Goal: Find specific fact: Find specific fact

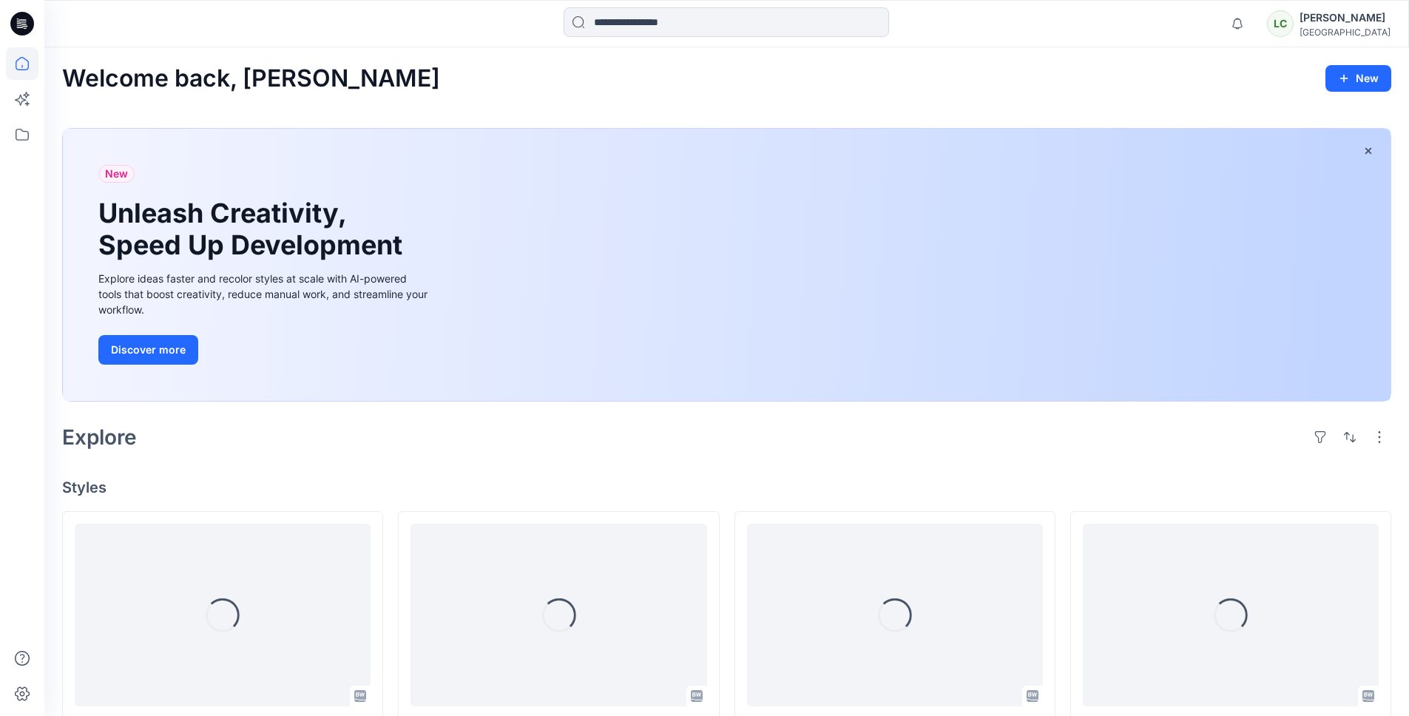
click at [1347, 32] on div "[GEOGRAPHIC_DATA]" at bounding box center [1345, 32] width 91 height 11
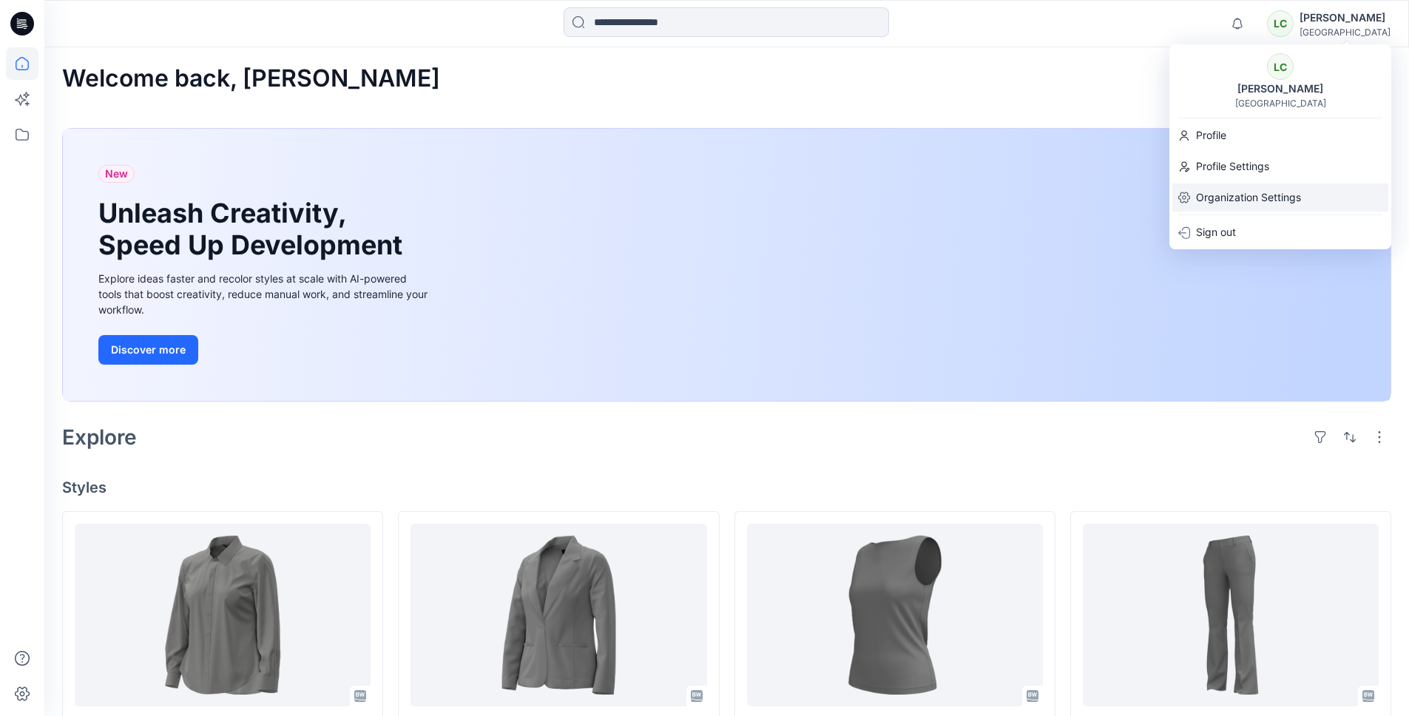
click at [1235, 202] on p "Organization Settings" at bounding box center [1248, 197] width 105 height 28
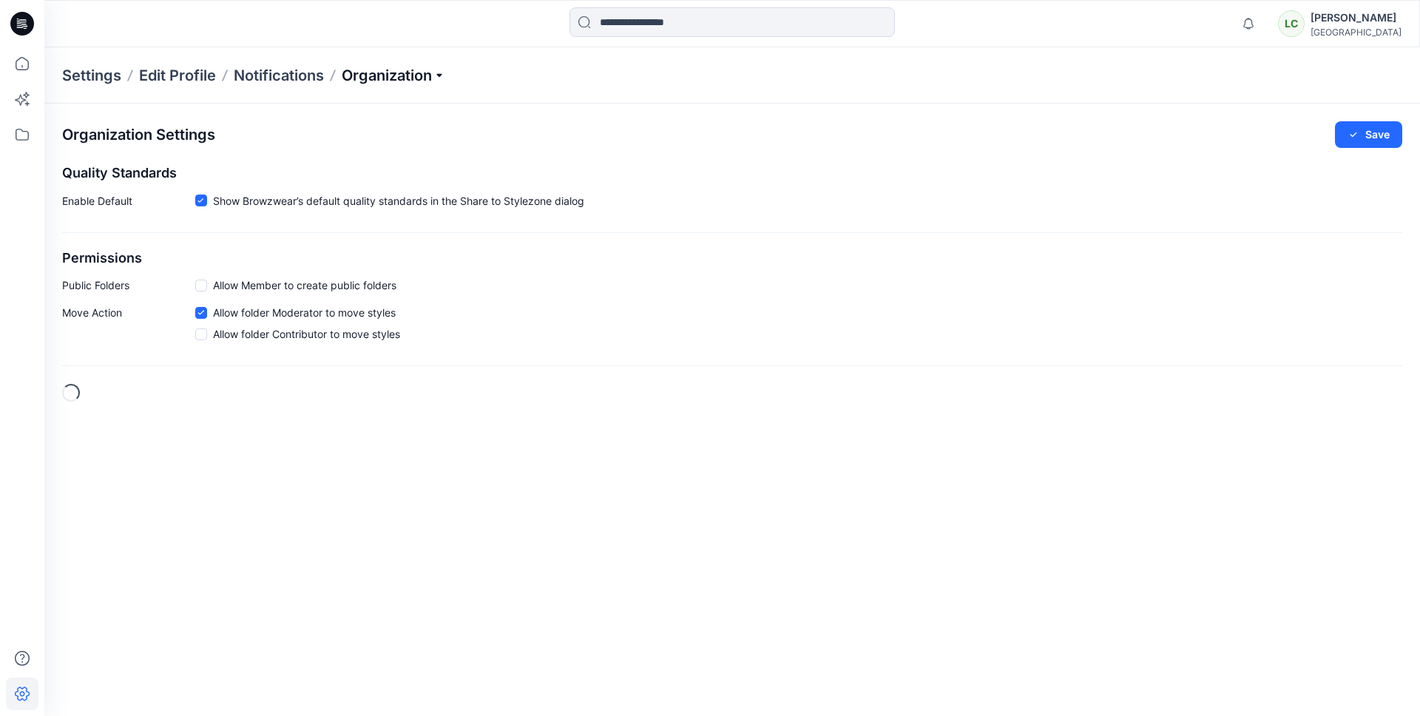
click at [391, 81] on p "Organization" at bounding box center [394, 75] width 104 height 21
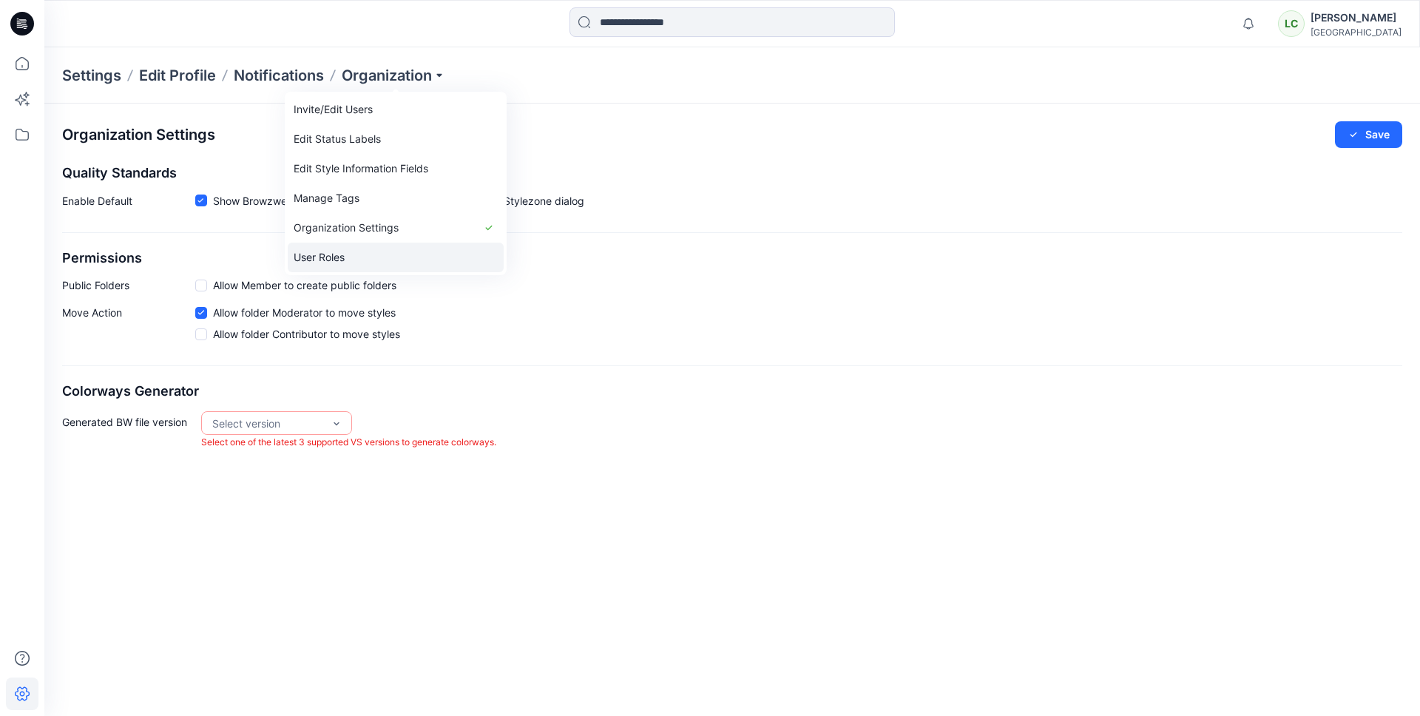
click at [349, 254] on link "User Roles" at bounding box center [396, 258] width 216 height 30
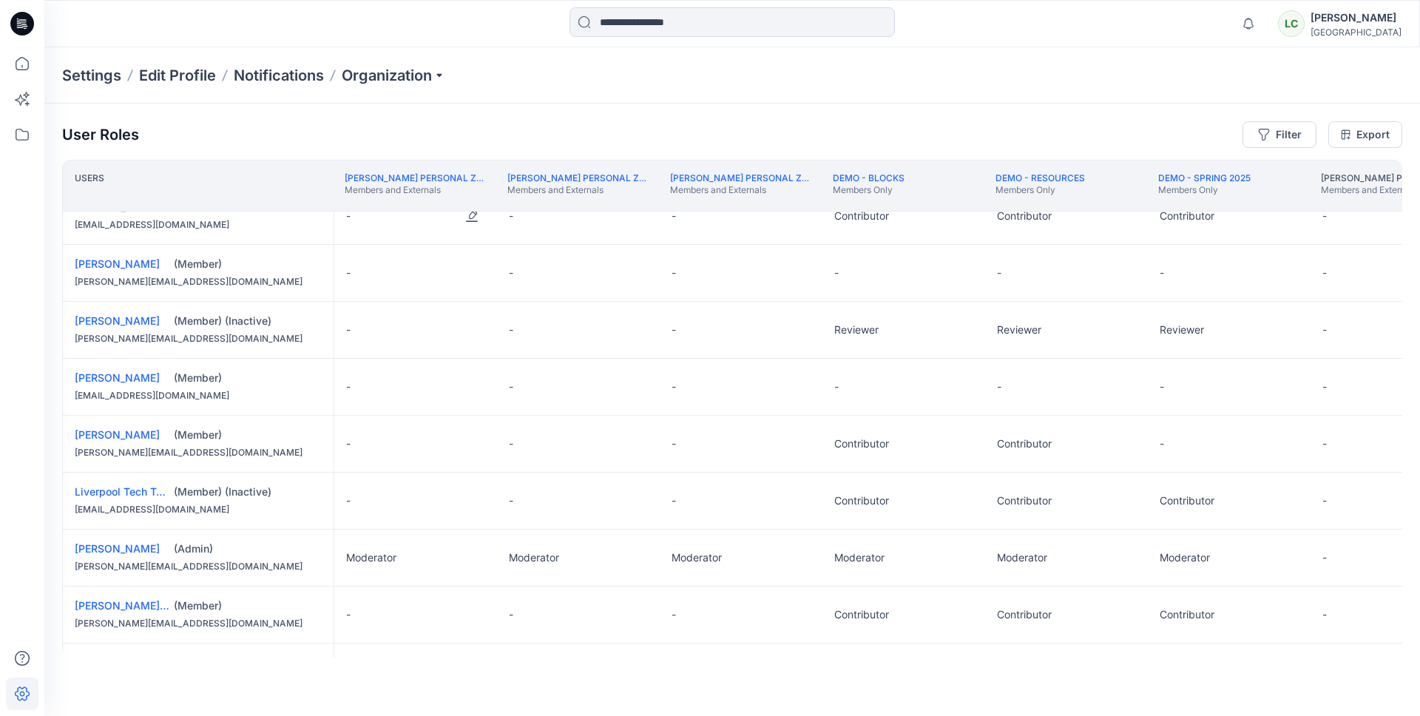
scroll to position [223, 0]
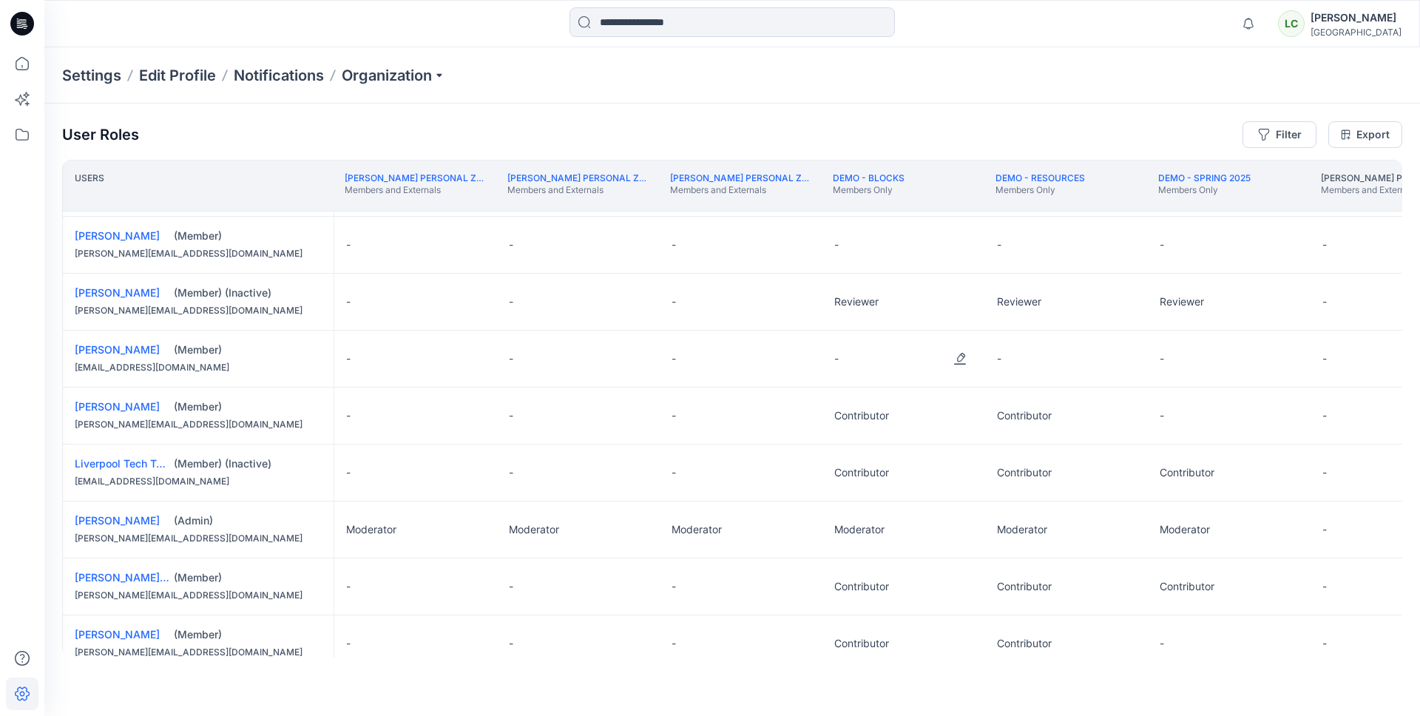
click at [829, 362] on div "-" at bounding box center [904, 359] width 163 height 56
click at [835, 358] on p "-" at bounding box center [836, 358] width 4 height 15
click at [962, 357] on button "Edit Role" at bounding box center [960, 358] width 27 height 27
click at [857, 446] on button "Contributor" at bounding box center [891, 447] width 160 height 27
click at [1121, 357] on button "Edit Role" at bounding box center [1123, 358] width 27 height 27
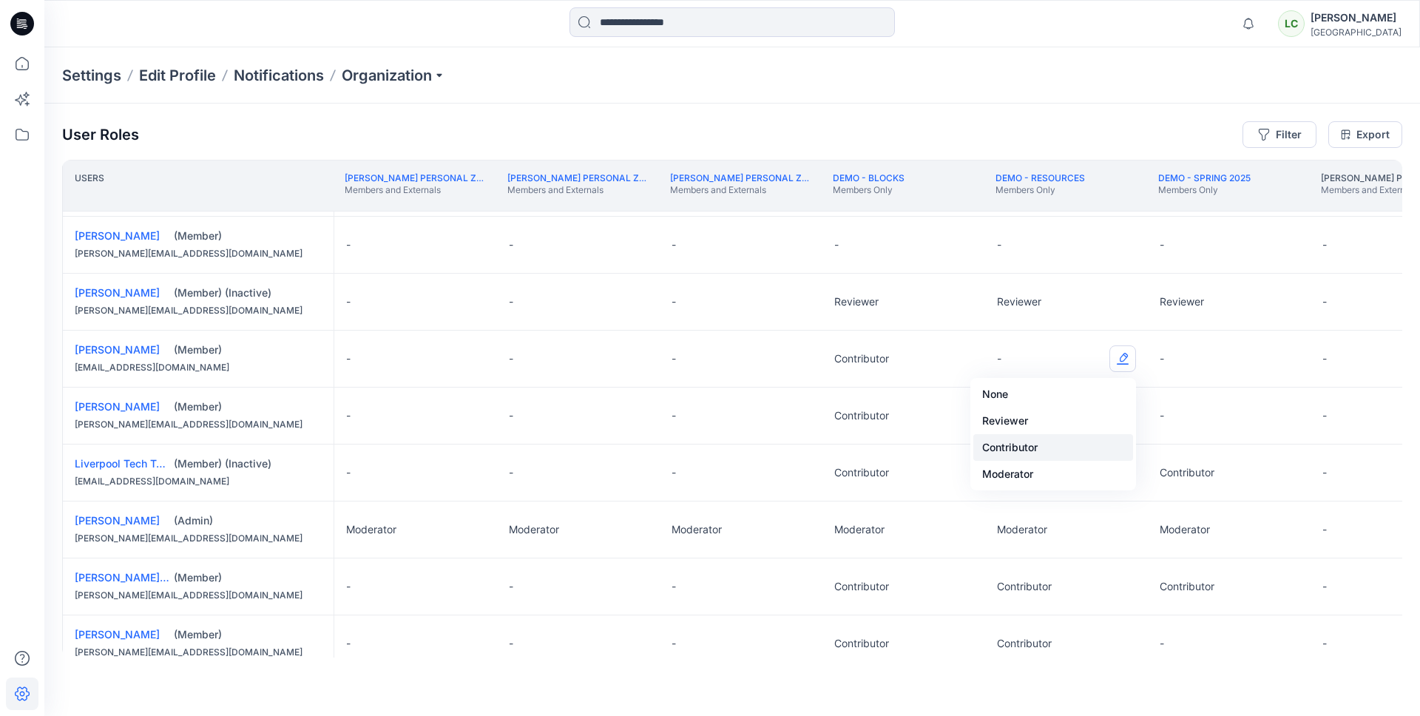
click at [1025, 447] on button "Contributor" at bounding box center [1054, 447] width 160 height 27
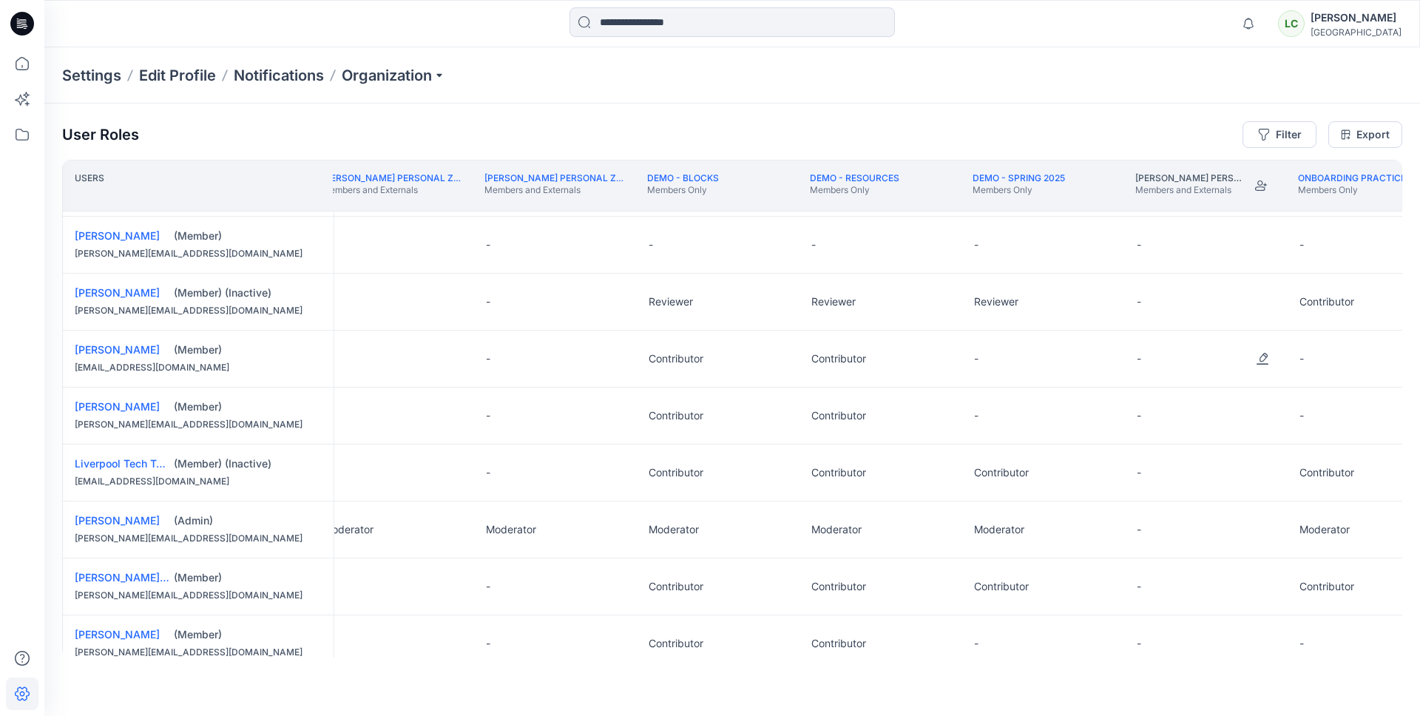
scroll to position [223, 188]
click at [1102, 360] on button "Edit Role" at bounding box center [1098, 358] width 27 height 27
click at [1040, 439] on button "Contributor" at bounding box center [1028, 447] width 160 height 27
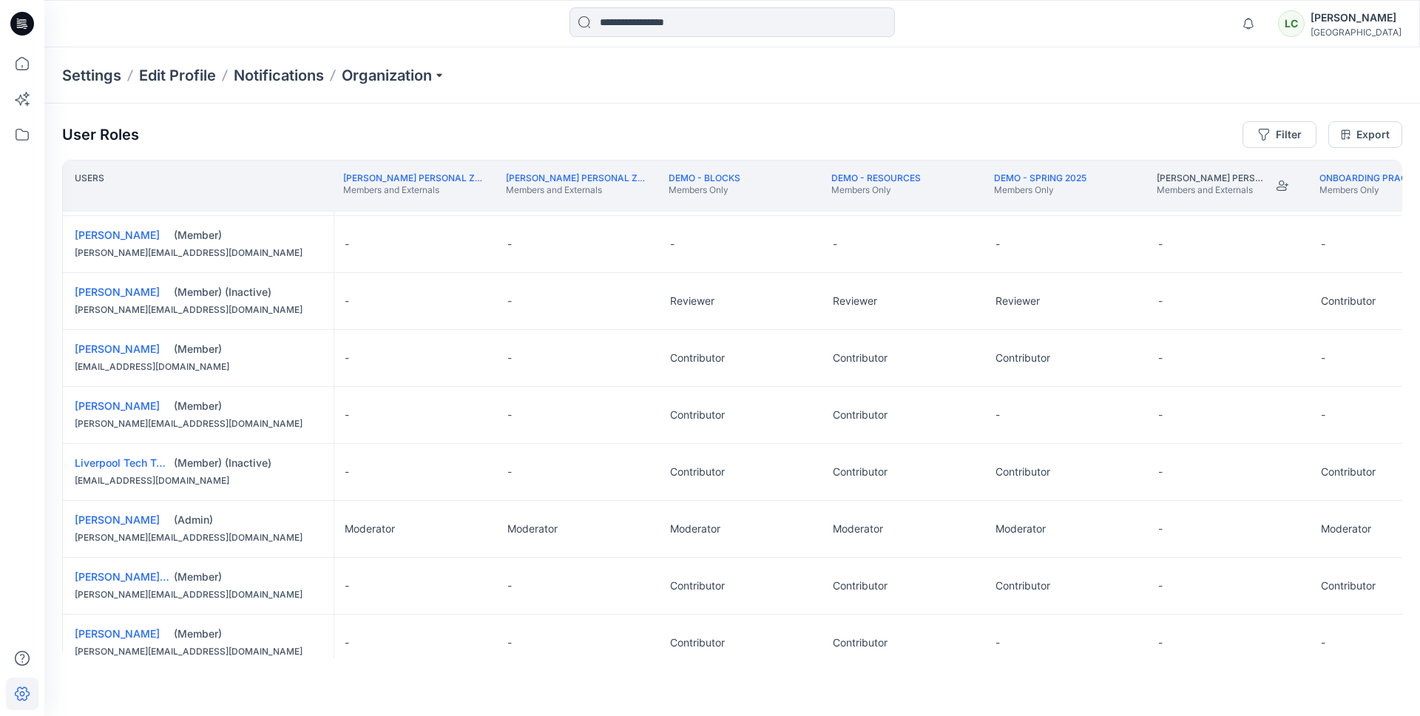
scroll to position [223, 563]
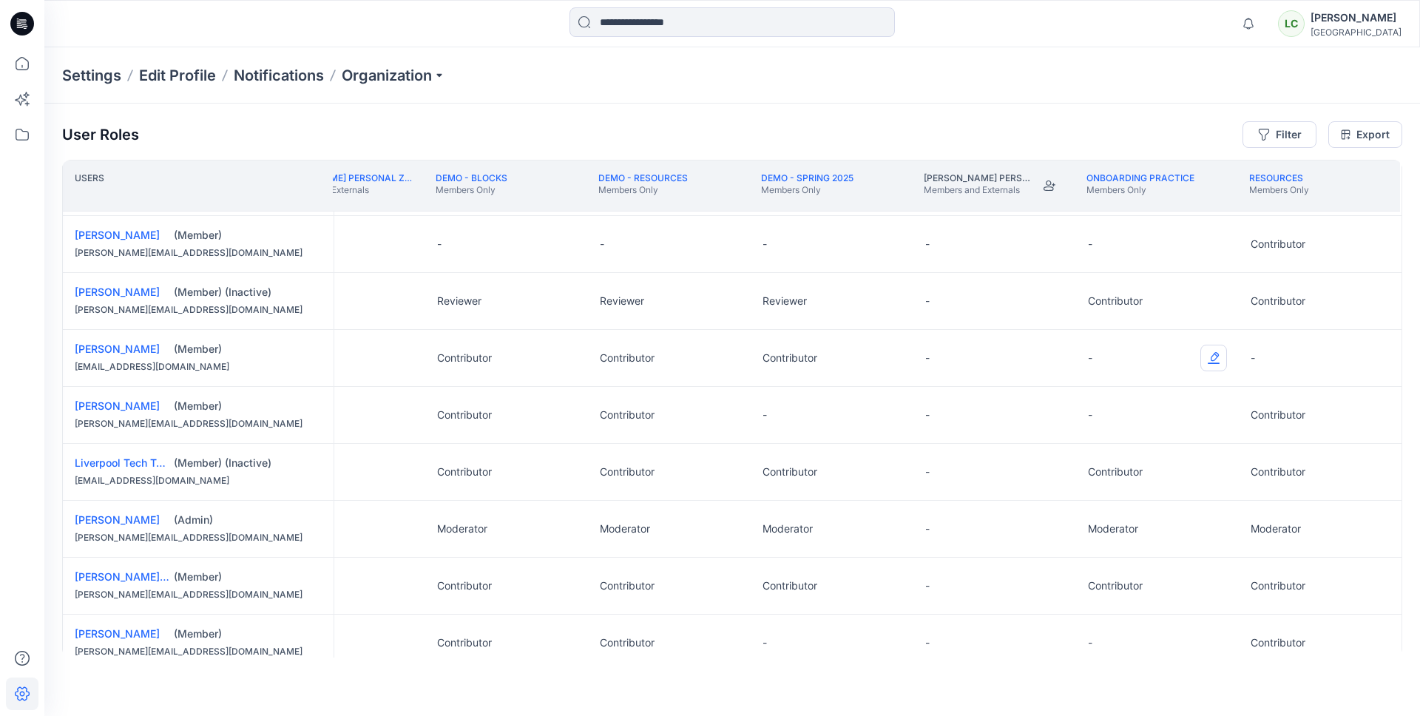
click at [1213, 354] on button "Edit Role" at bounding box center [1214, 358] width 27 height 27
click at [1123, 448] on button "Contributor" at bounding box center [1142, 447] width 160 height 27
click at [1381, 356] on button "Edit Role" at bounding box center [1376, 358] width 27 height 27
click at [1253, 445] on button "Contributor" at bounding box center [1304, 447] width 160 height 27
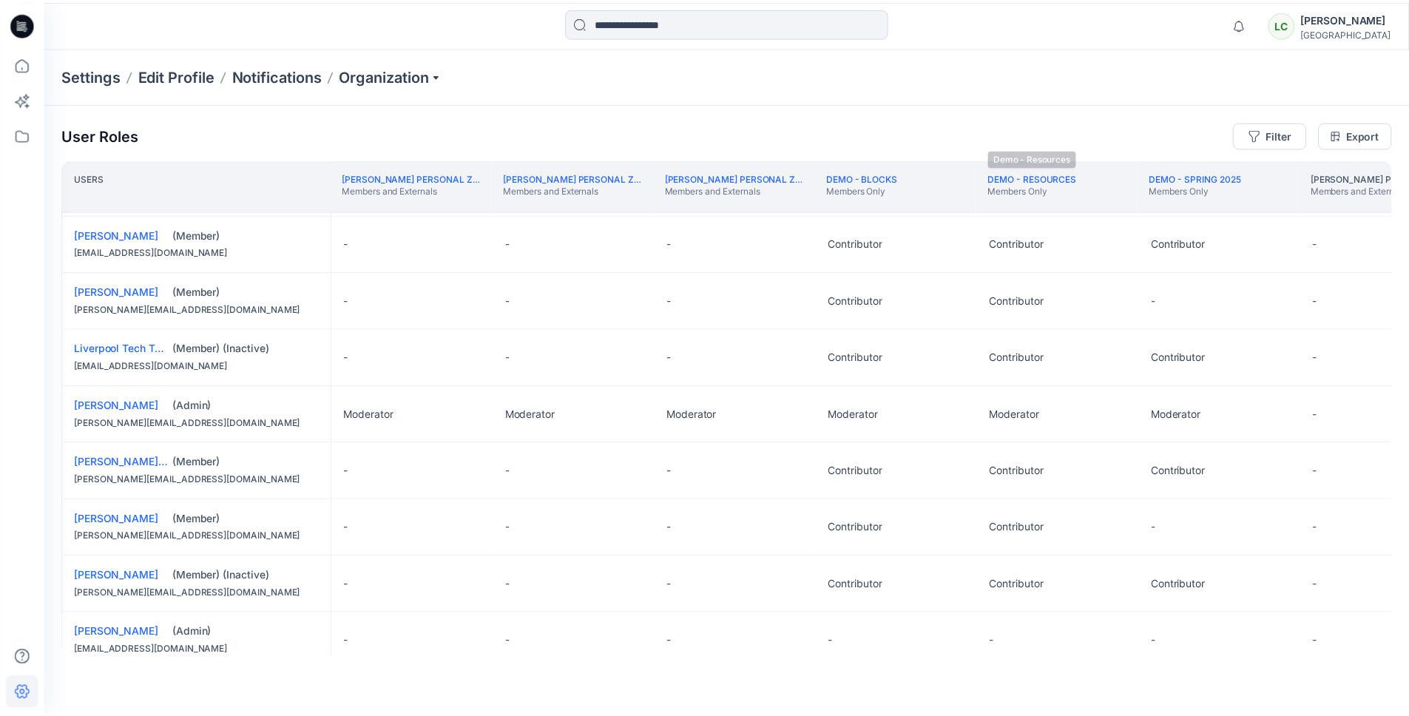
scroll to position [429, 0]
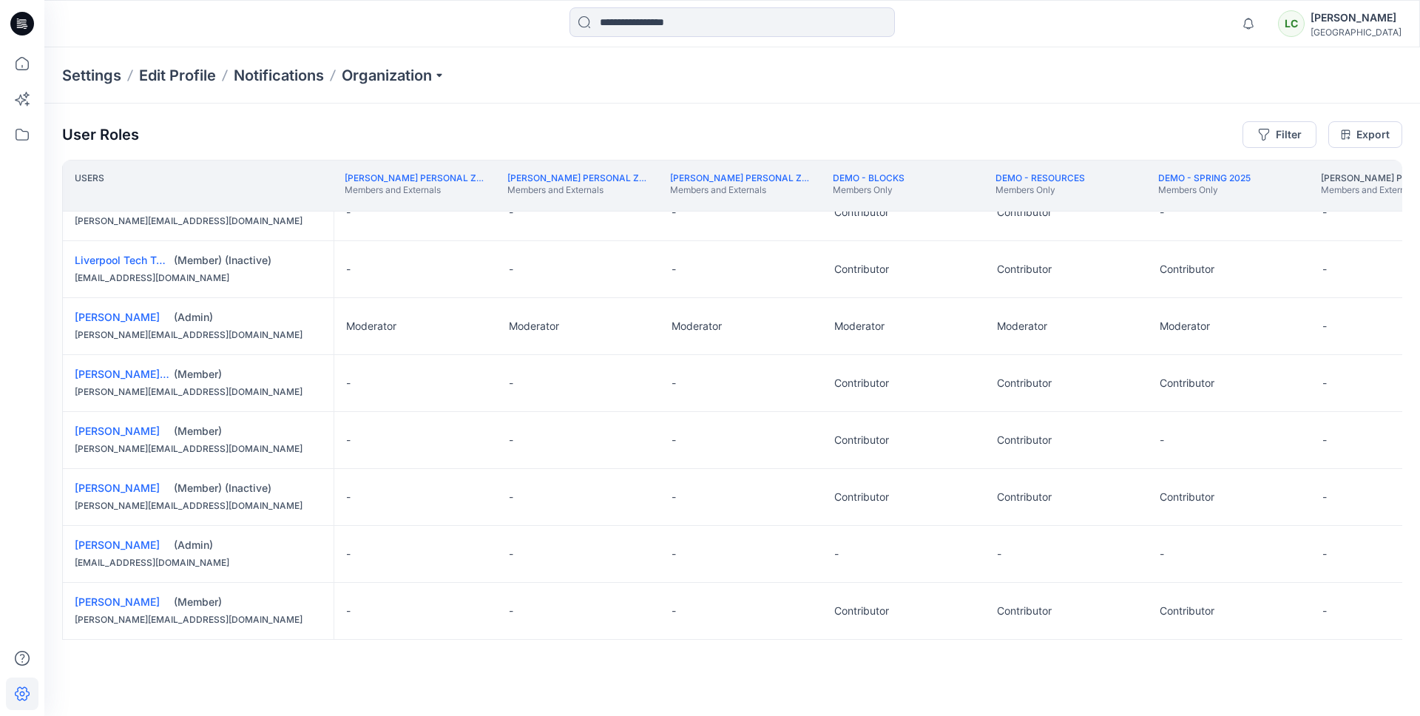
click at [87, 79] on p "Settings" at bounding box center [91, 75] width 59 height 21
click at [366, 76] on p "Organization" at bounding box center [394, 75] width 104 height 21
drag, startPoint x: 473, startPoint y: 52, endPoint x: 320, endPoint y: 33, distance: 154.3
click at [466, 52] on div "Settings Edit Profile Notifications Organization Invite/Edit Users Edit Status …" at bounding box center [732, 75] width 1376 height 56
click at [30, 23] on icon at bounding box center [22, 24] width 24 height 24
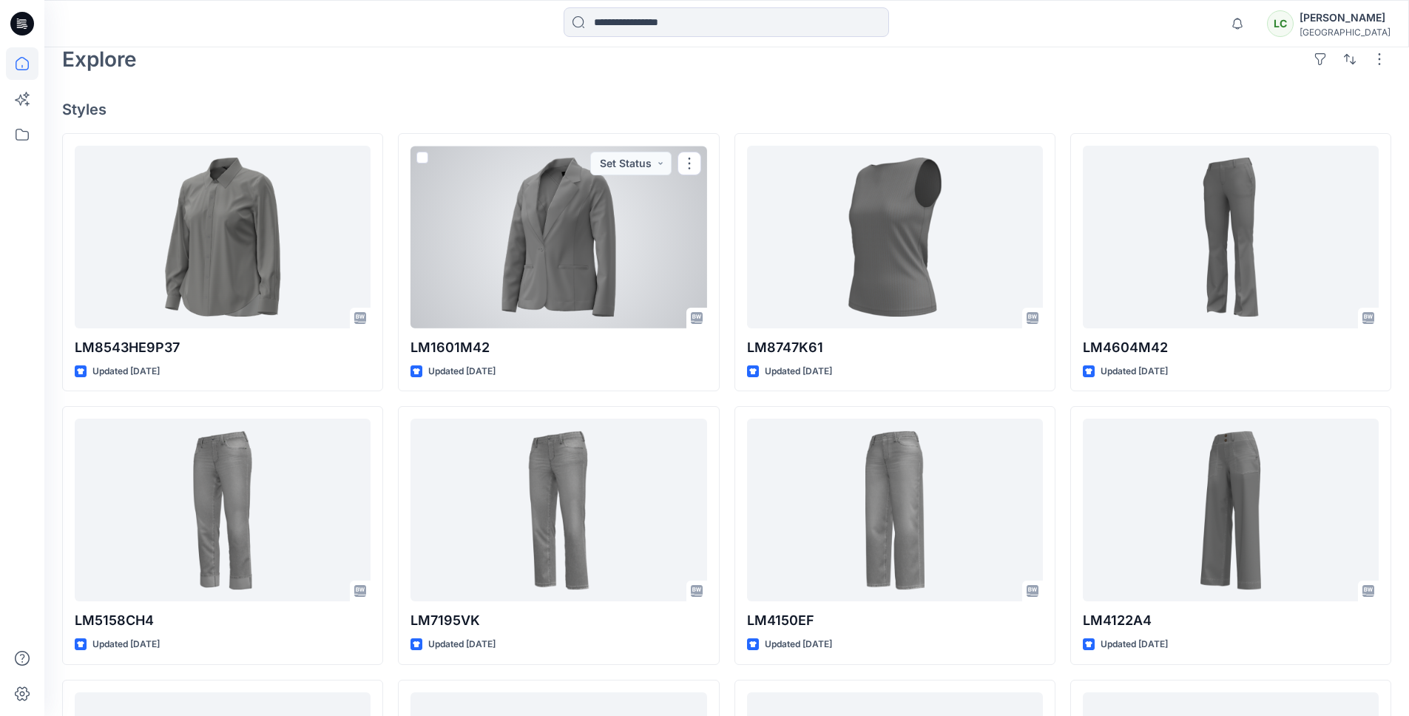
scroll to position [377, 0]
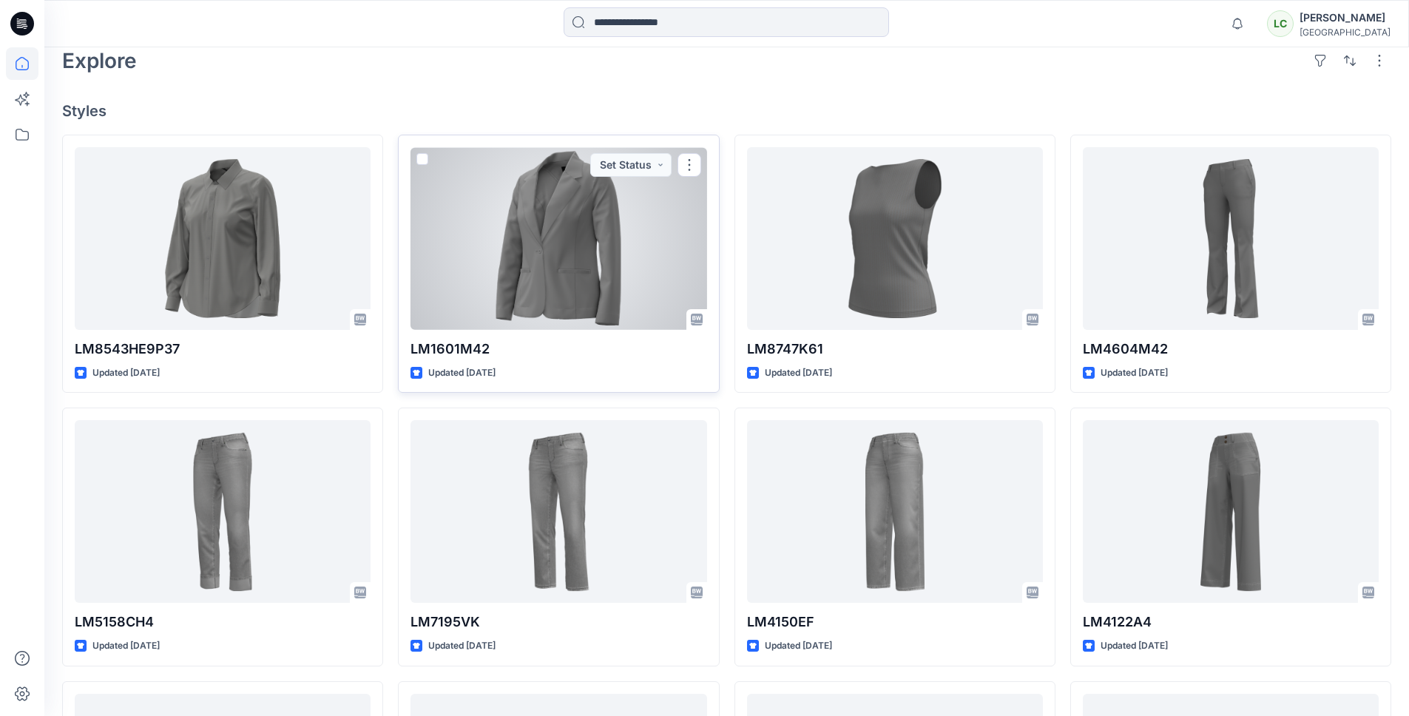
click at [530, 252] on div at bounding box center [559, 238] width 296 height 183
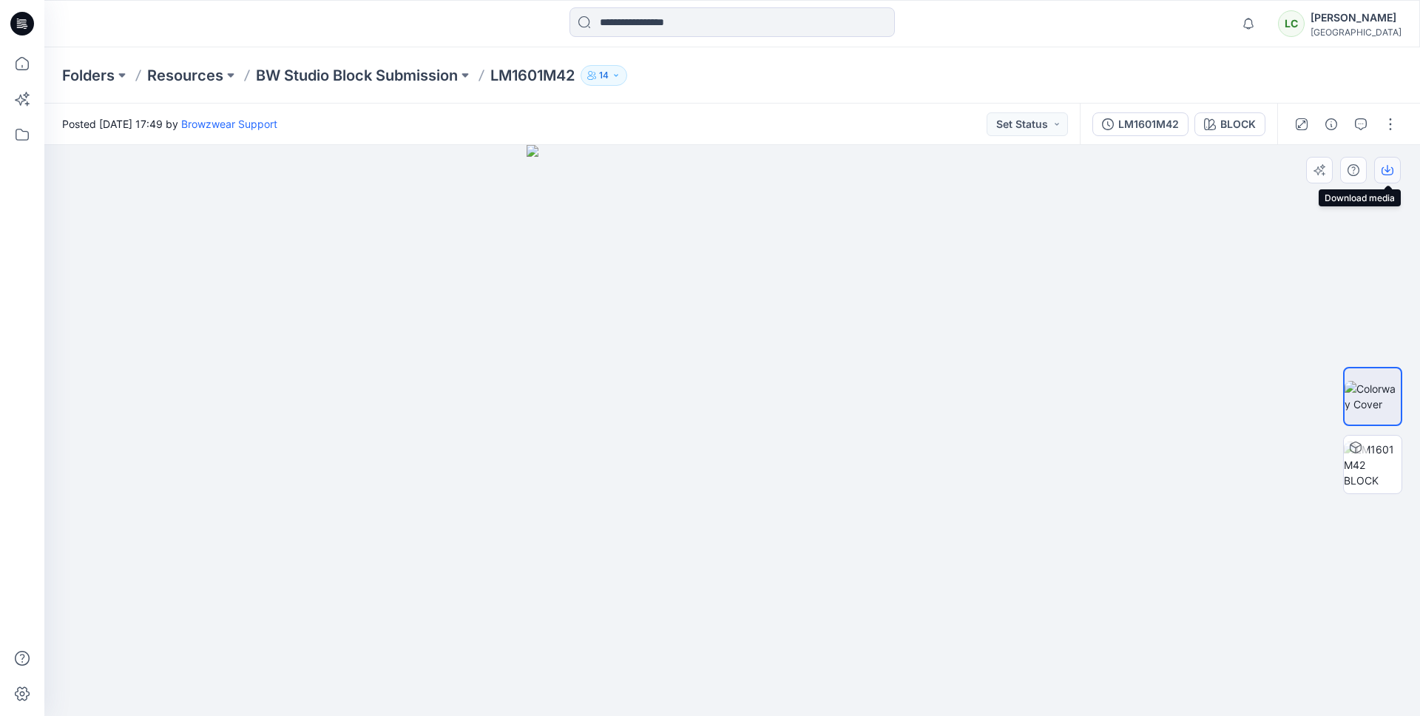
click at [1383, 169] on icon "button" at bounding box center [1388, 170] width 12 height 12
click at [1392, 129] on button "button" at bounding box center [1391, 124] width 24 height 24
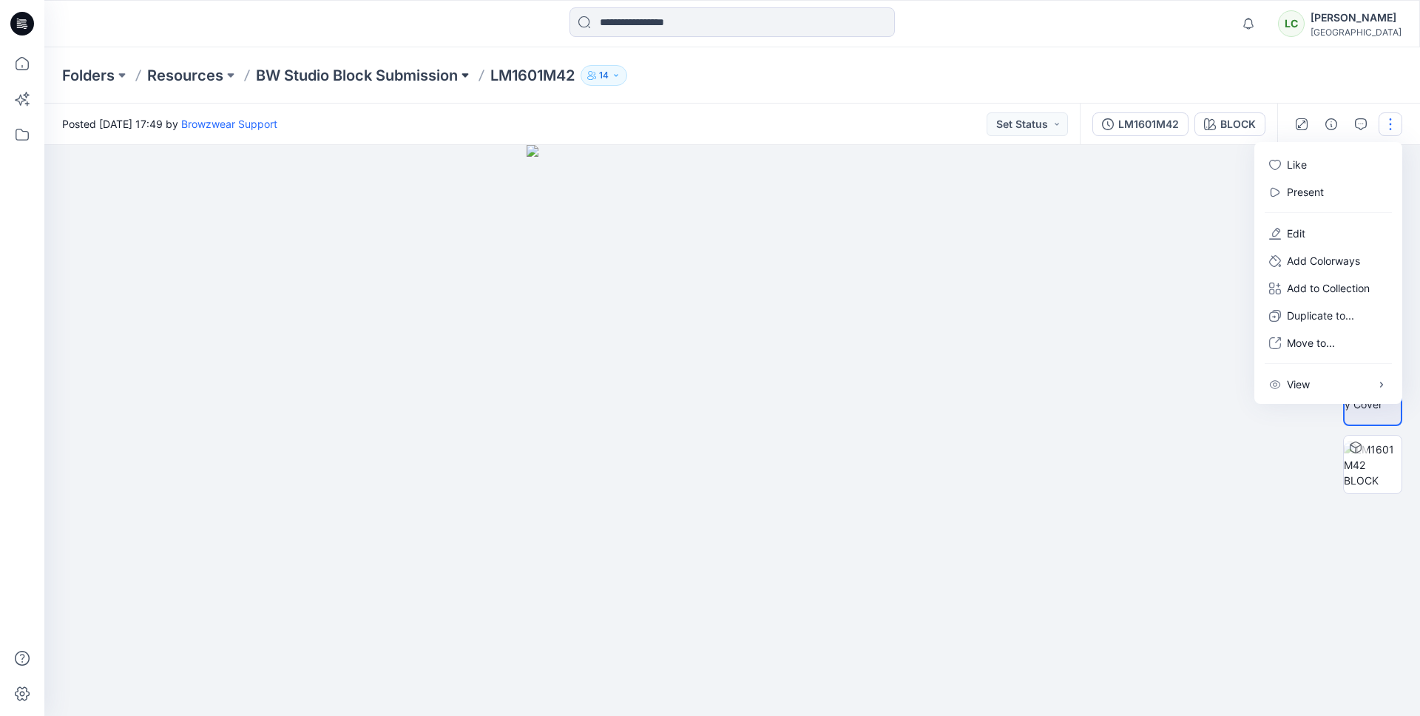
click at [461, 77] on button at bounding box center [465, 75] width 15 height 21
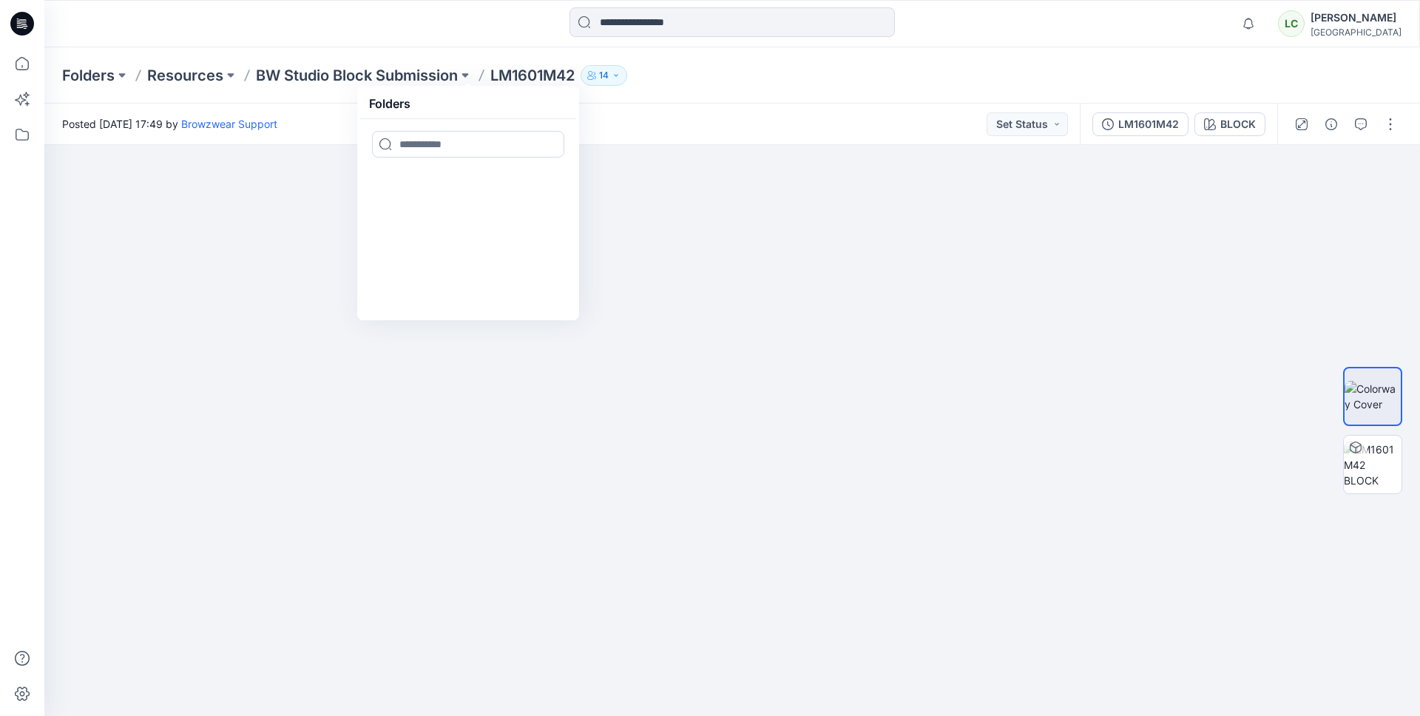
click at [658, 122] on div "Posted [DATE] 17:49 by Browzwear Support Set Status" at bounding box center [562, 124] width 1036 height 41
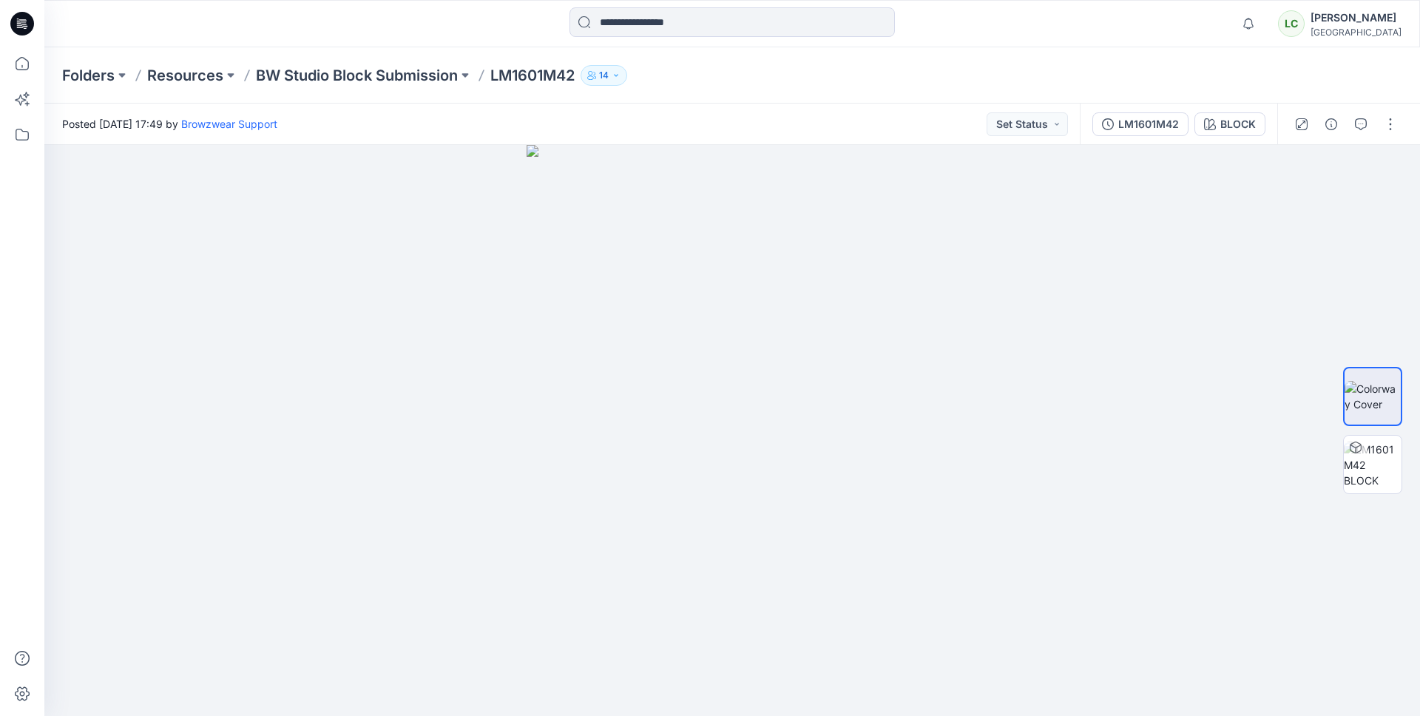
click at [547, 75] on p "LM1601M42" at bounding box center [532, 75] width 84 height 21
copy p "LM1601M42"
click at [458, 77] on p "BW Studio Block Submission" at bounding box center [357, 75] width 202 height 21
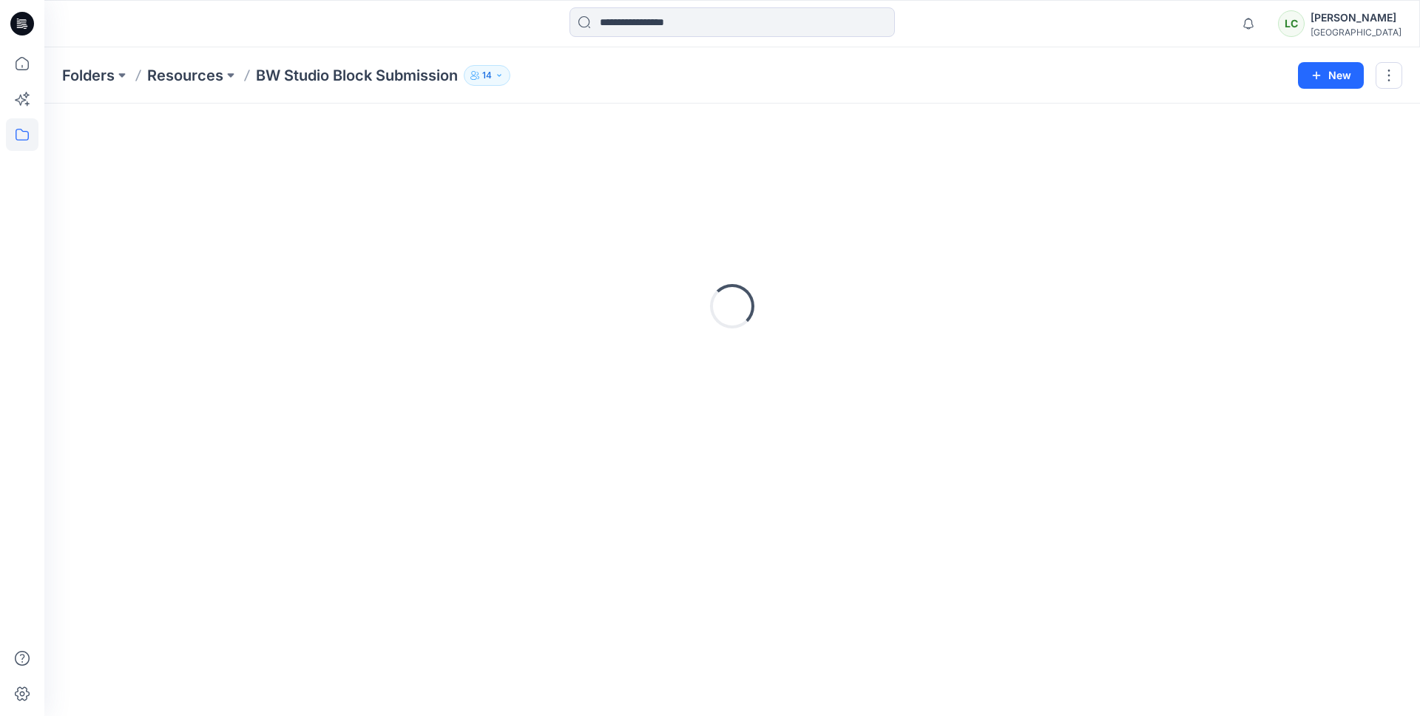
click at [401, 81] on p "BW Studio Block Submission" at bounding box center [357, 75] width 202 height 21
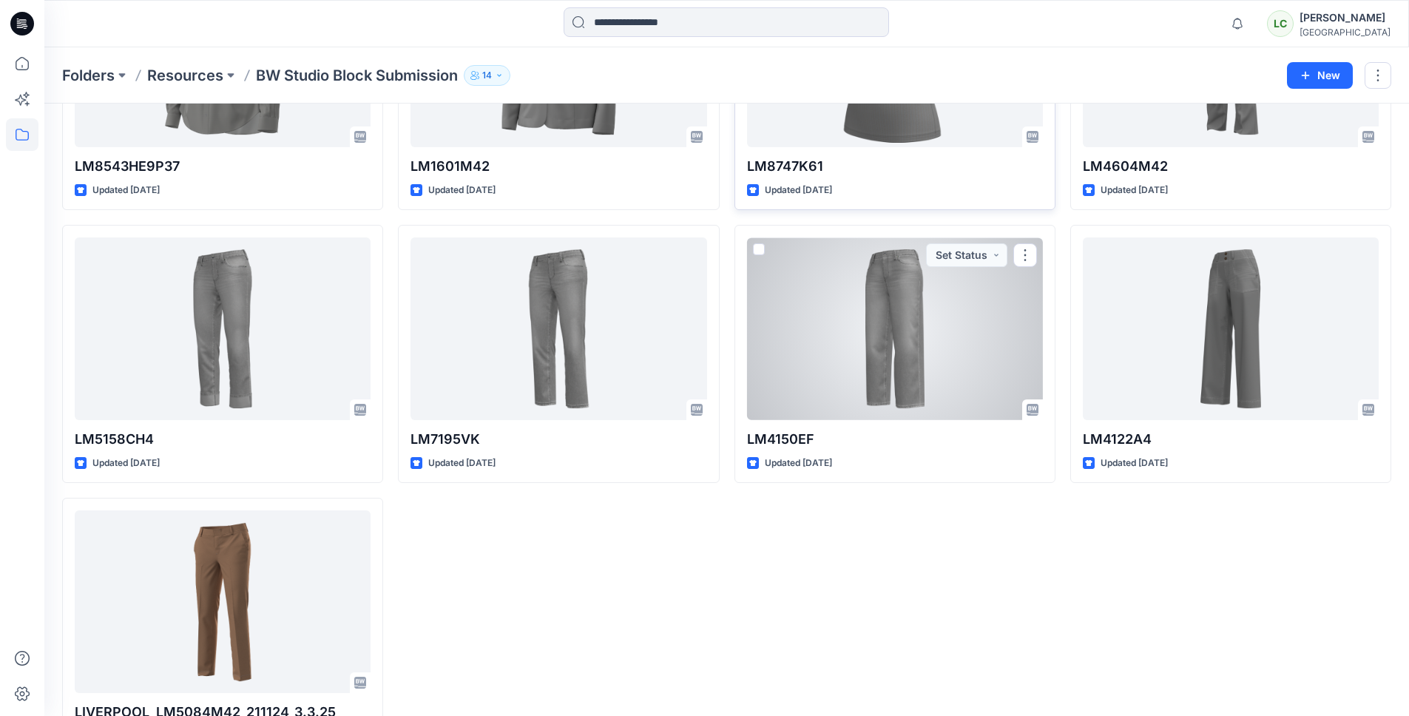
scroll to position [272, 0]
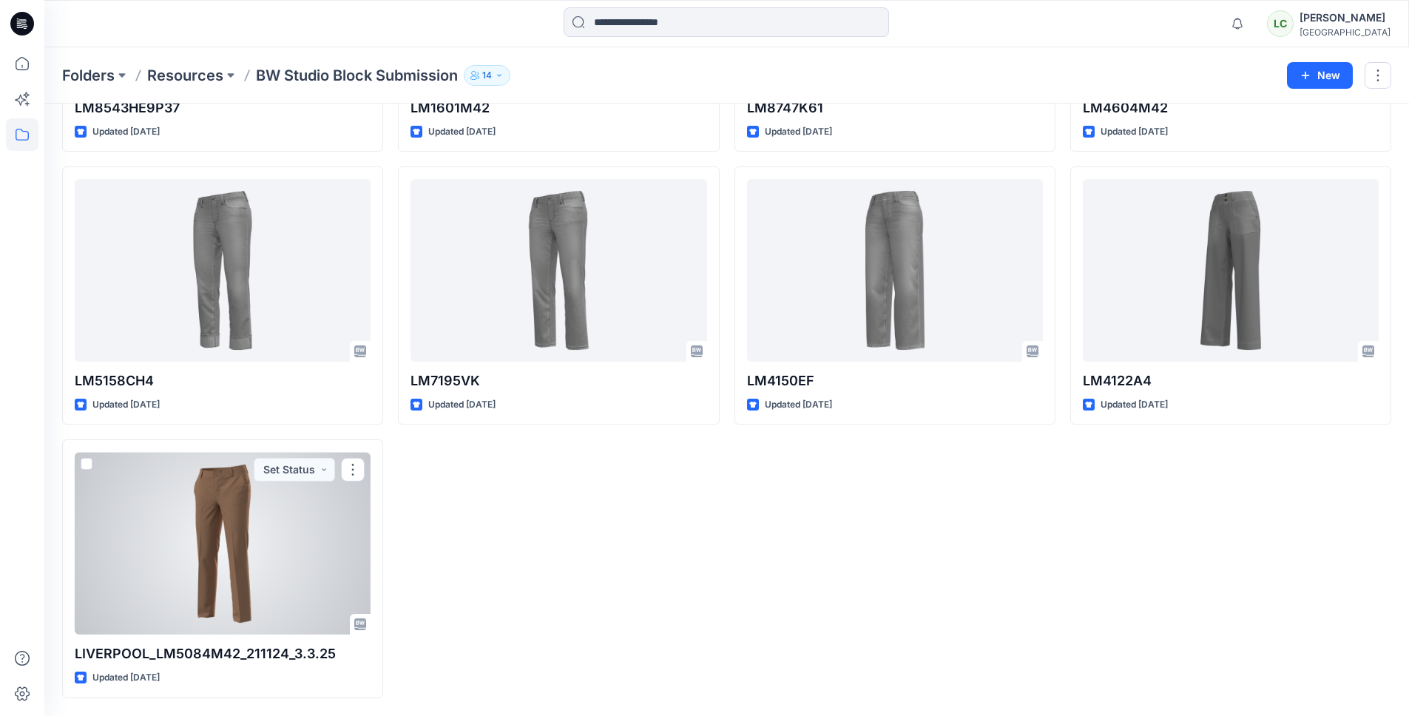
click at [200, 578] on div at bounding box center [223, 543] width 296 height 183
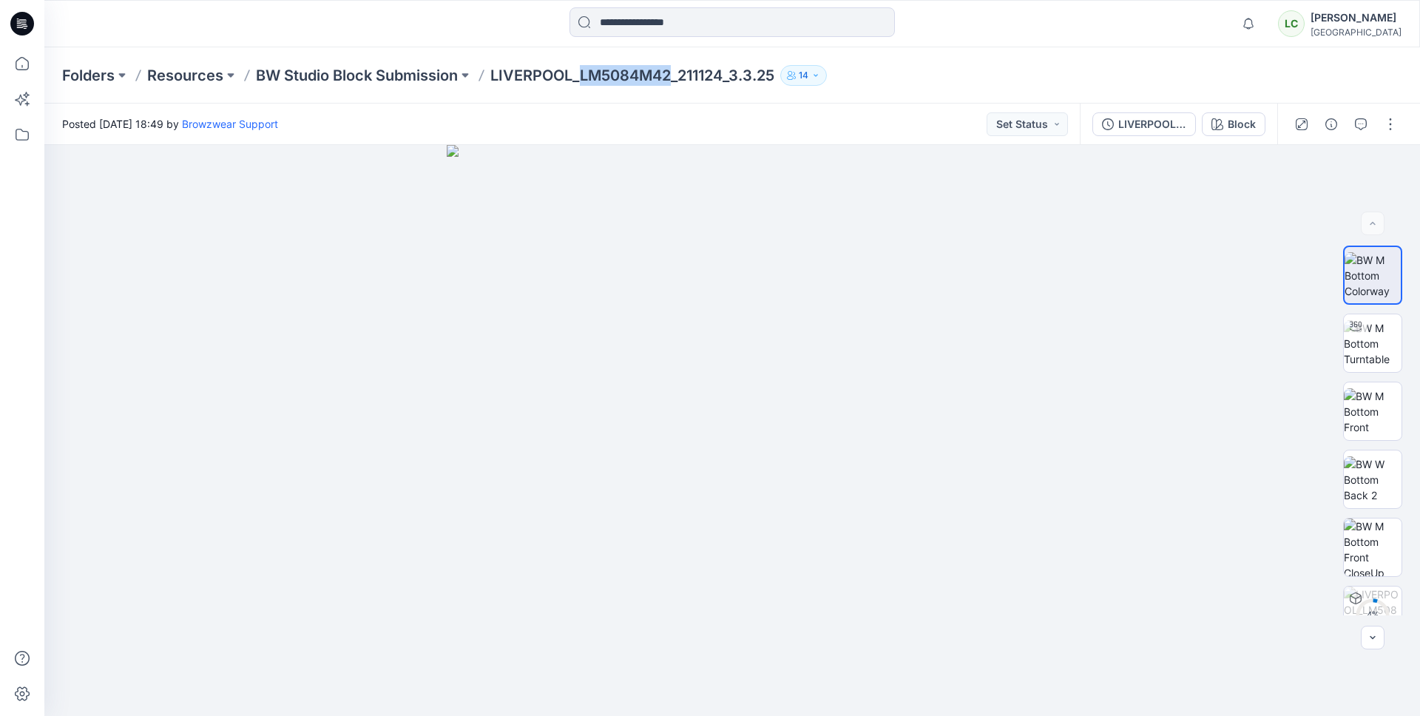
drag, startPoint x: 585, startPoint y: 72, endPoint x: 677, endPoint y: 81, distance: 92.2
click at [677, 81] on p "LIVERPOOL_LM5084M42_211124_3.3.25" at bounding box center [632, 75] width 284 height 21
copy p "LM5084M42"
